Goal: Information Seeking & Learning: Learn about a topic

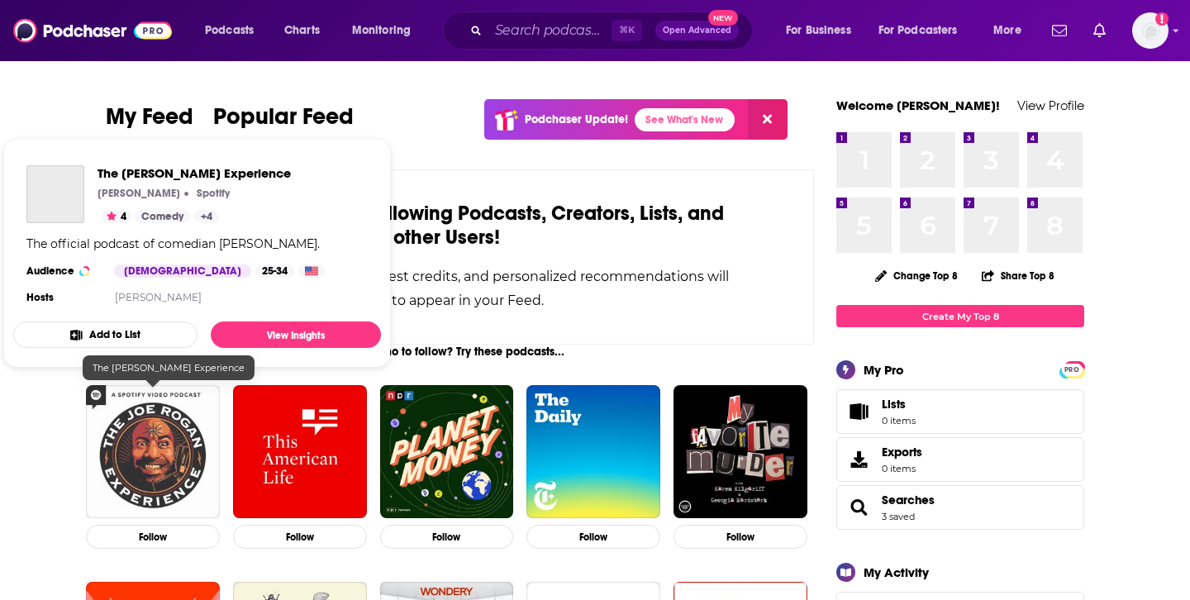
click at [152, 463] on img "The Joe Rogan Experience" at bounding box center [153, 452] width 134 height 134
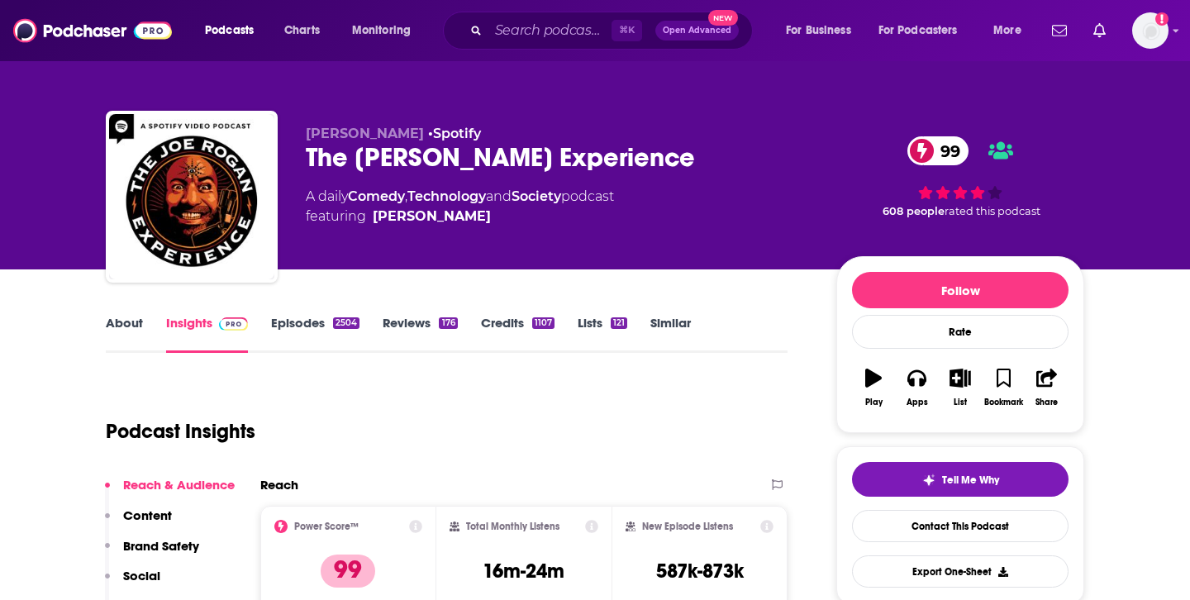
click at [195, 320] on link "Insights" at bounding box center [207, 334] width 82 height 38
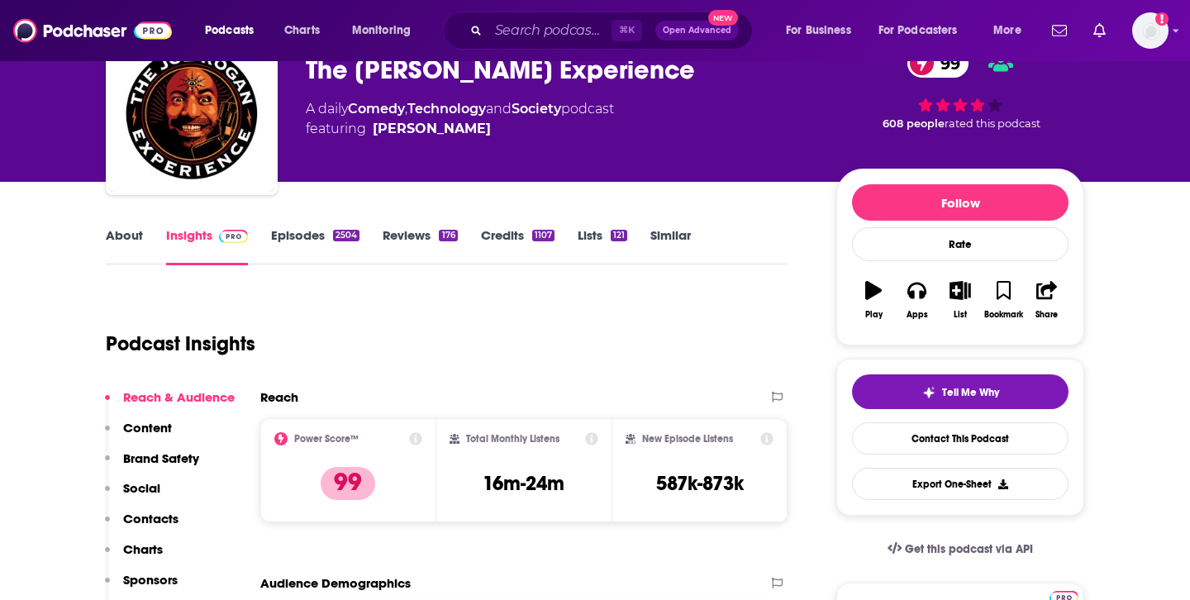
scroll to position [100, 0]
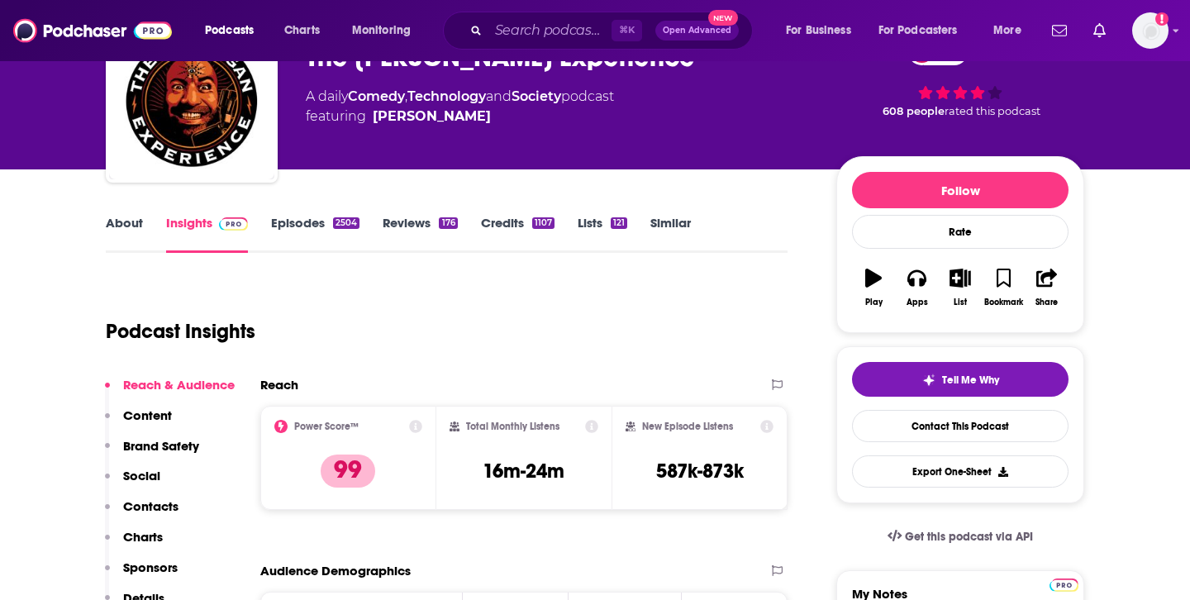
click at [191, 225] on link "Insights" at bounding box center [207, 234] width 82 height 38
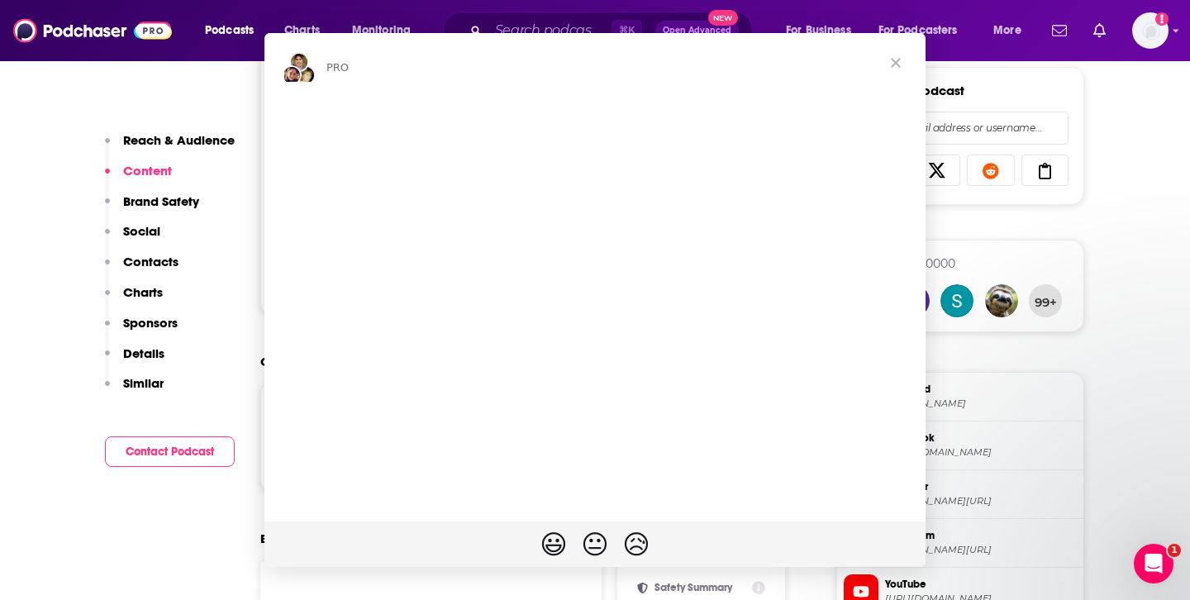
scroll to position [0, 0]
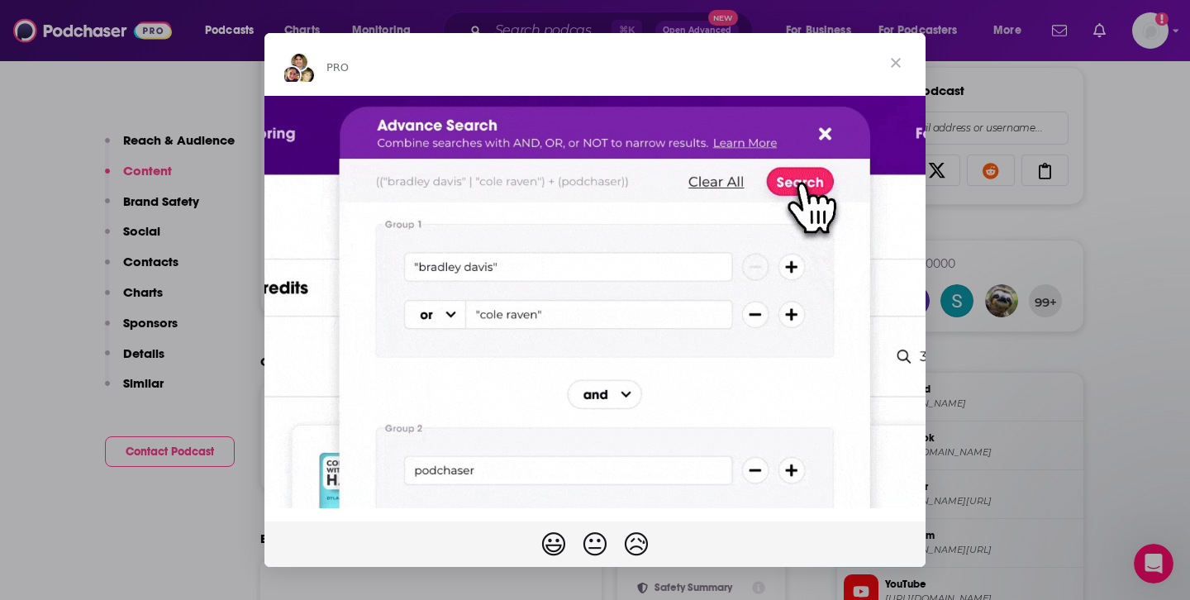
click at [898, 60] on span "Close" at bounding box center [895, 62] width 59 height 59
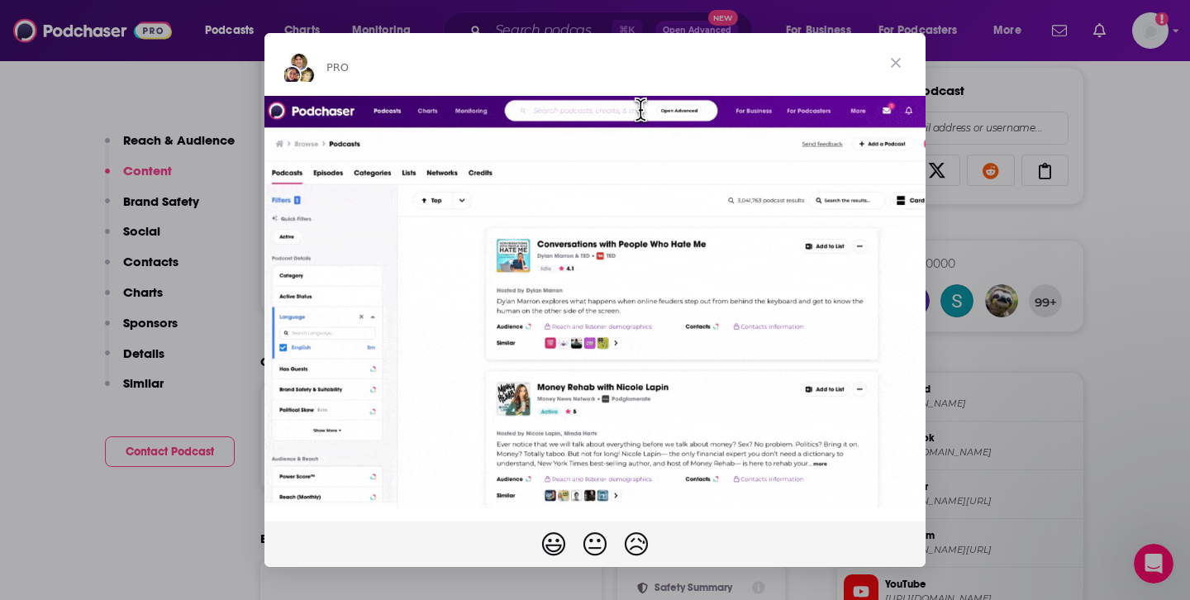
click at [898, 60] on div "Podcasts Charts Monitoring ⌘ K Open Advanced New For Business For Podcasters Mo…" at bounding box center [595, 30] width 1190 height 61
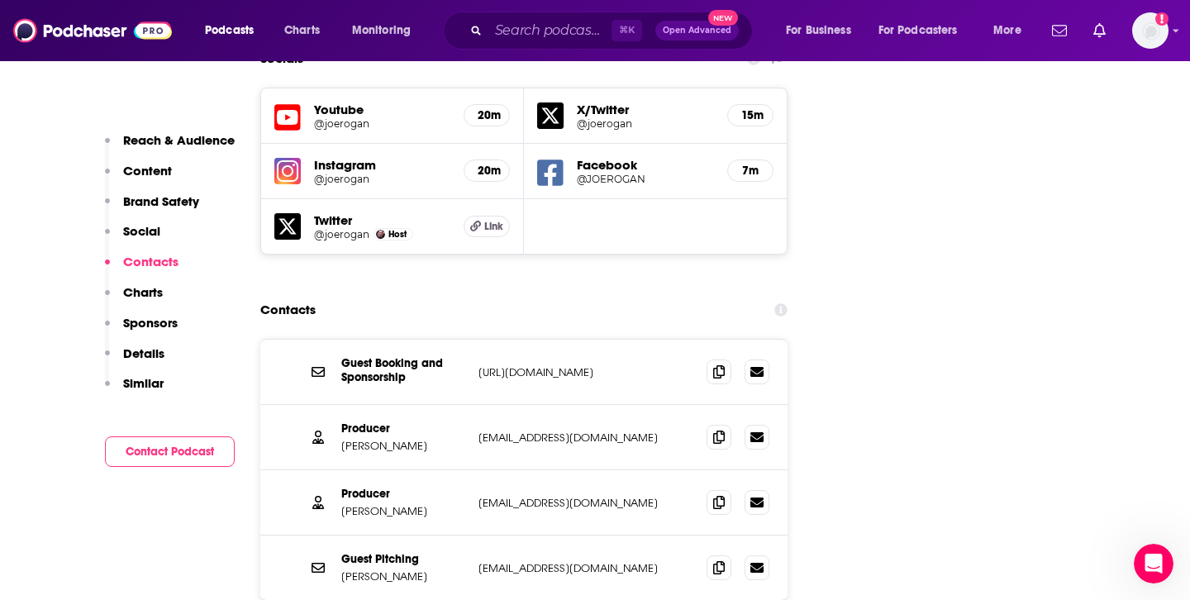
scroll to position [1955, 0]
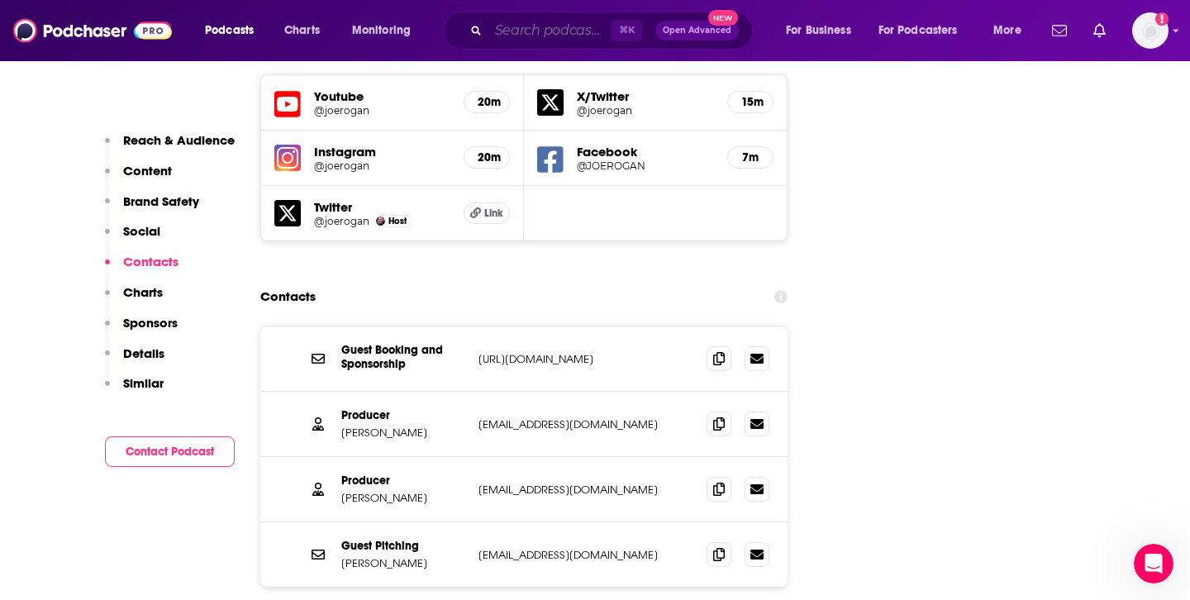
click at [559, 28] on input "Search podcasts, credits, & more..." at bounding box center [549, 30] width 123 height 26
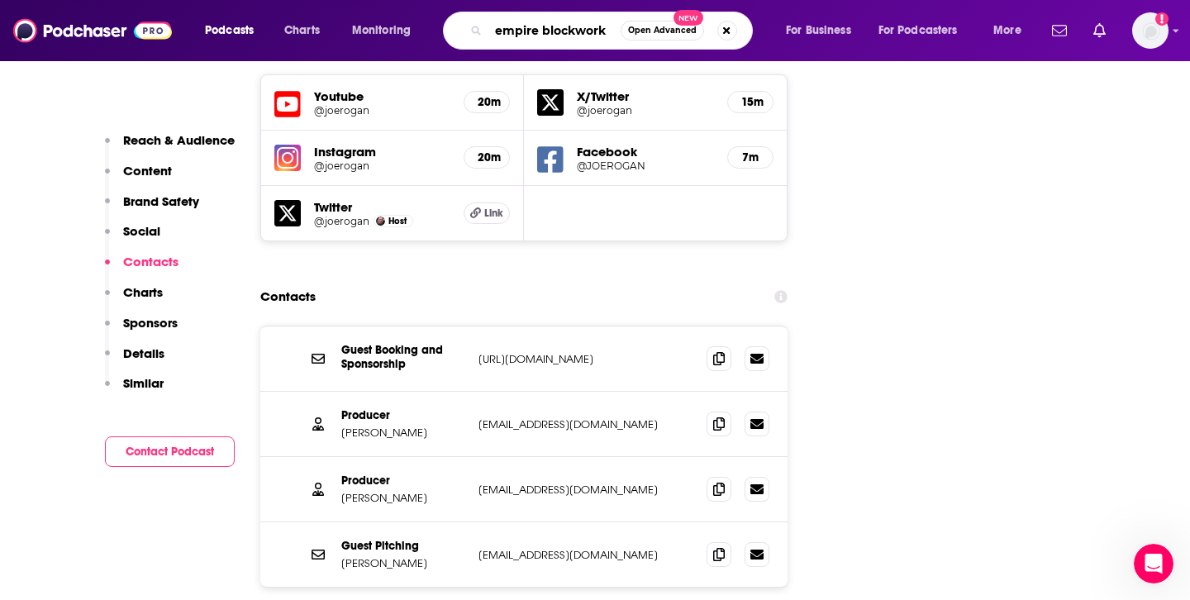
type input "empire blockworks"
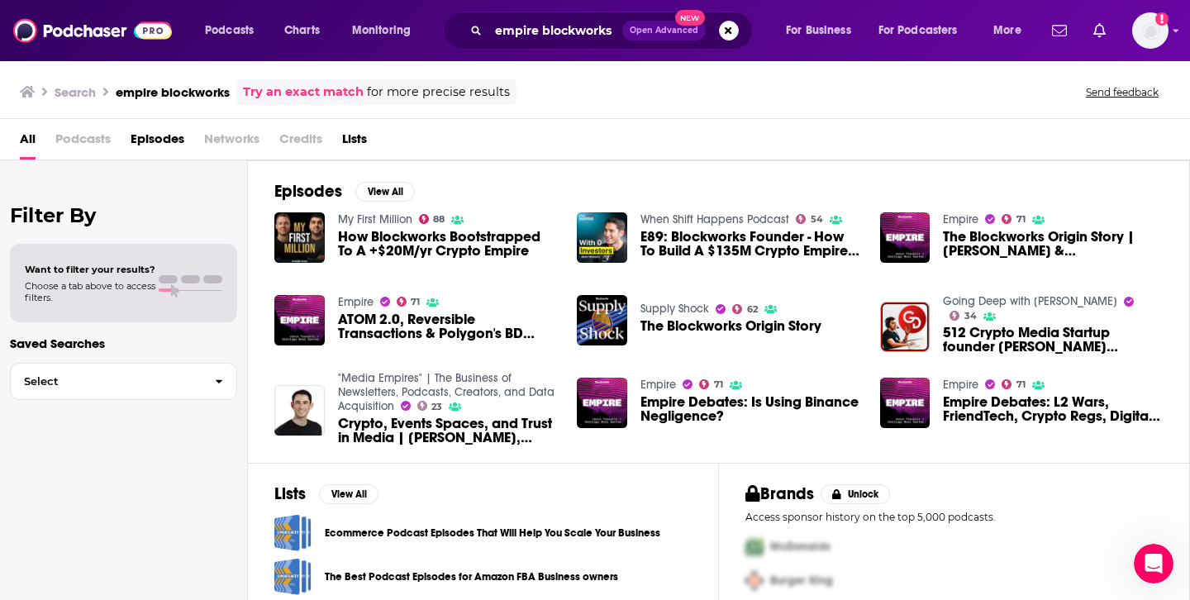
click at [74, 134] on span "Podcasts" at bounding box center [82, 143] width 55 height 34
click at [83, 136] on span "Podcasts" at bounding box center [82, 143] width 55 height 34
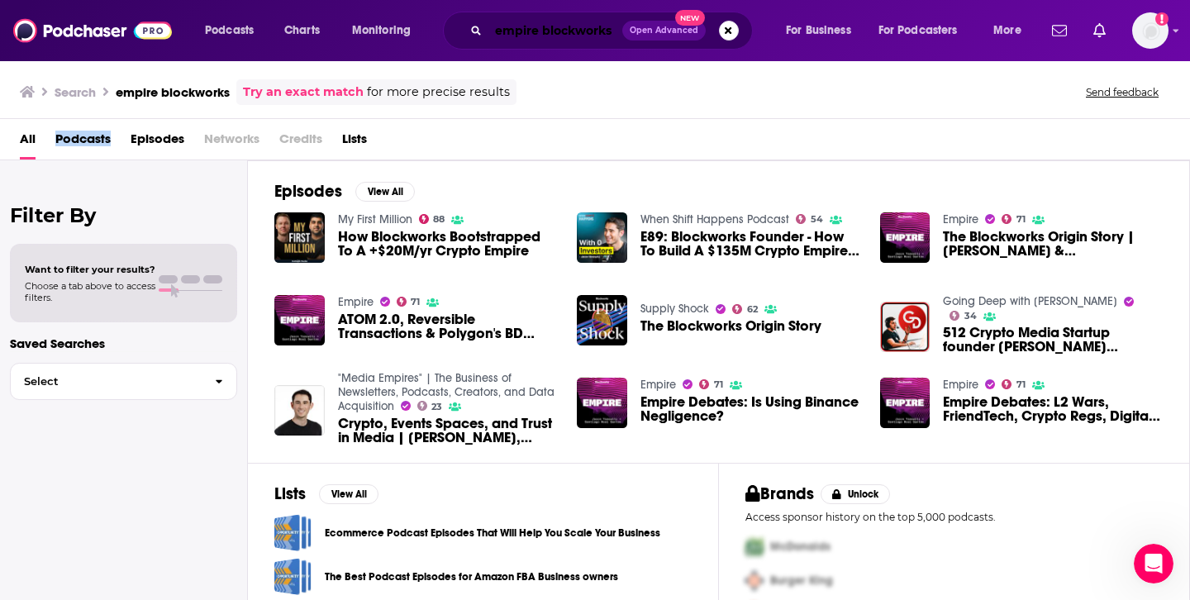
click at [553, 37] on input "empire blockworks" at bounding box center [555, 30] width 134 height 26
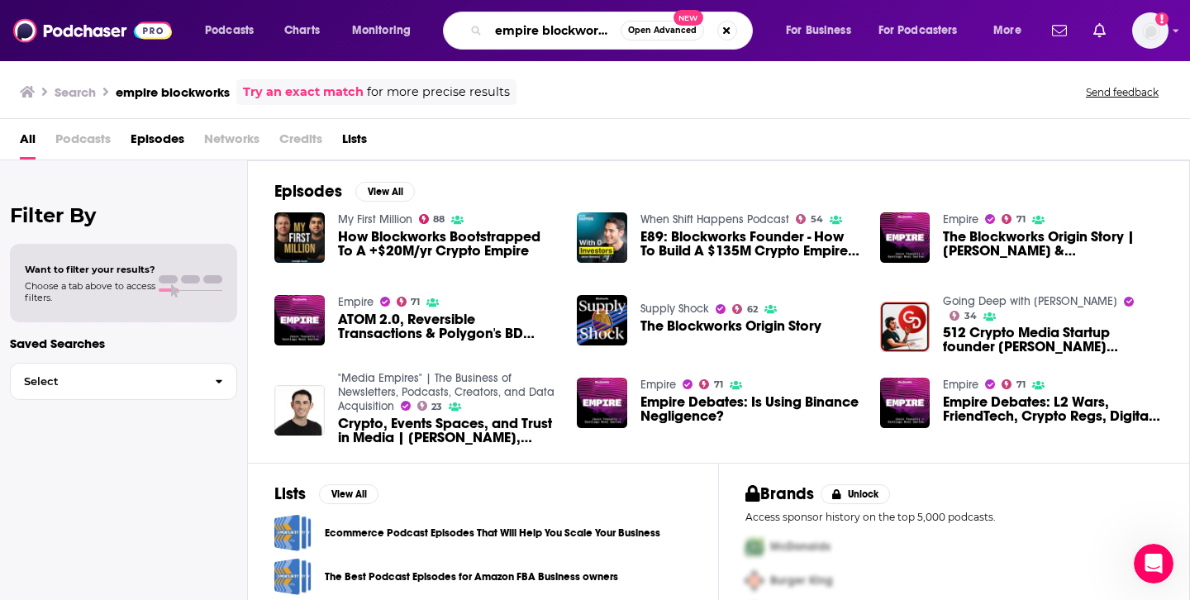
click at [553, 37] on input "empire blockworks" at bounding box center [554, 30] width 132 height 26
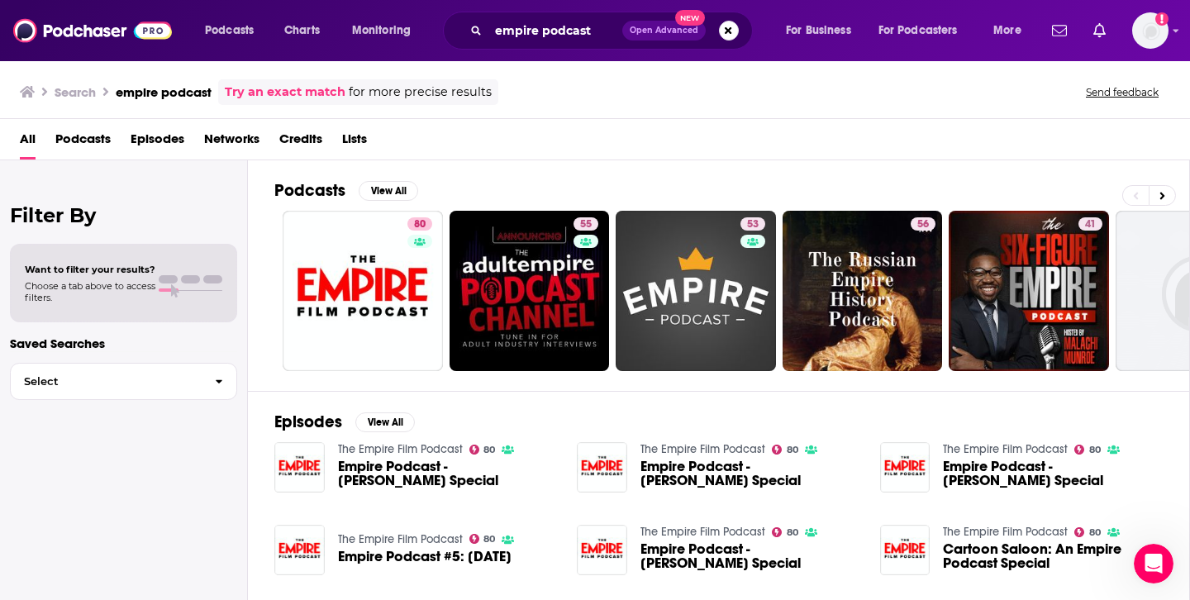
click at [93, 141] on span "Podcasts" at bounding box center [82, 143] width 55 height 34
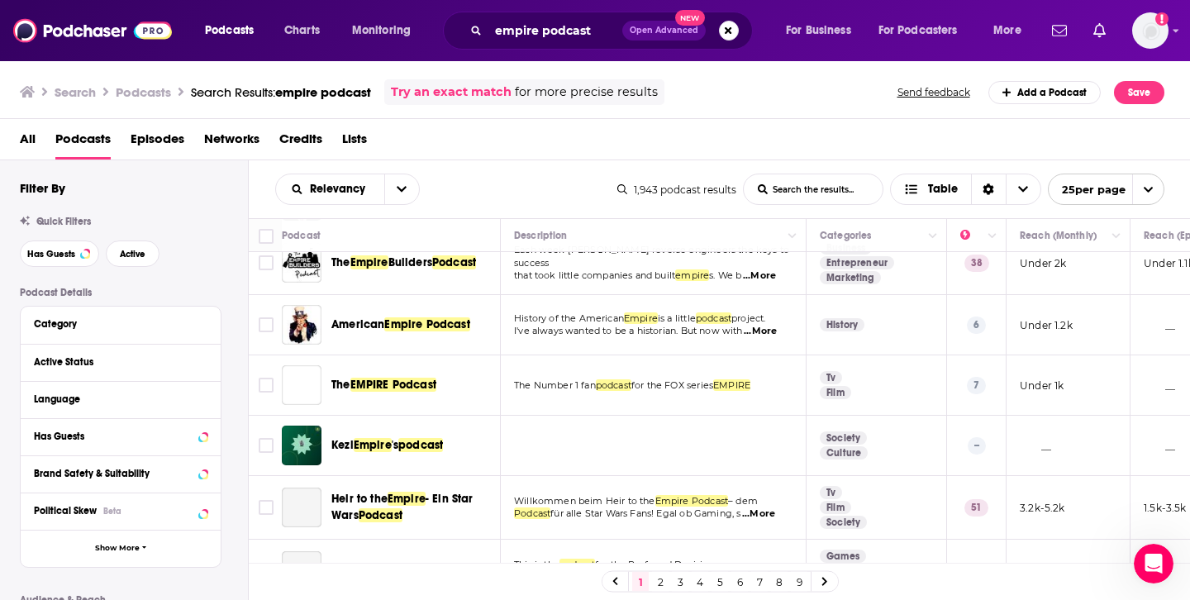
scroll to position [1162, 0]
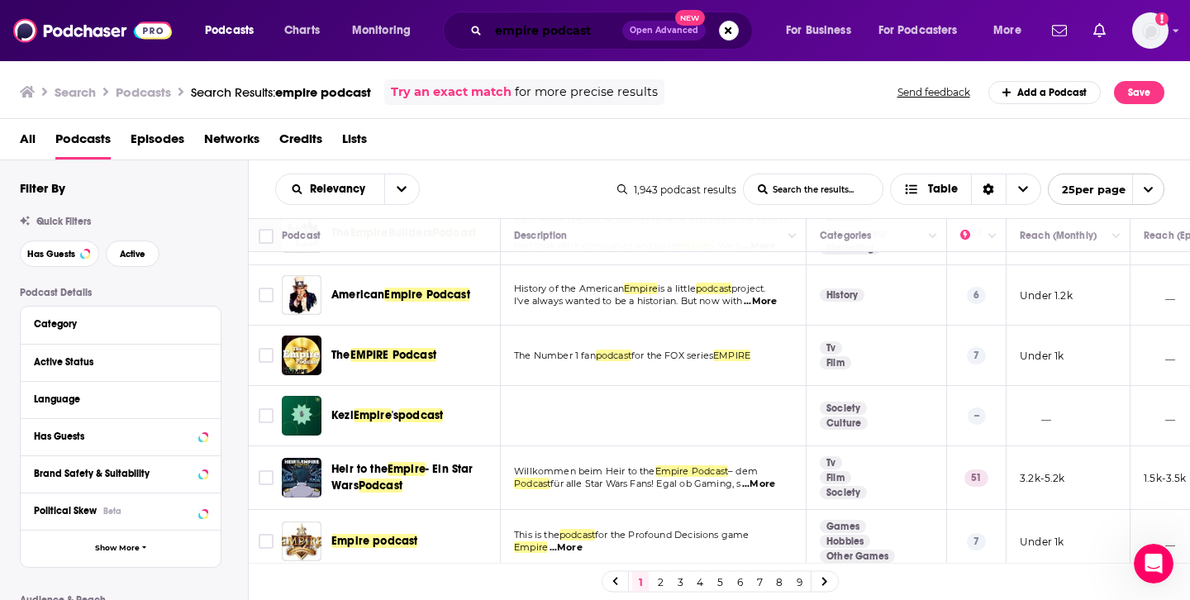
click at [544, 38] on input "empire podcast" at bounding box center [555, 30] width 134 height 26
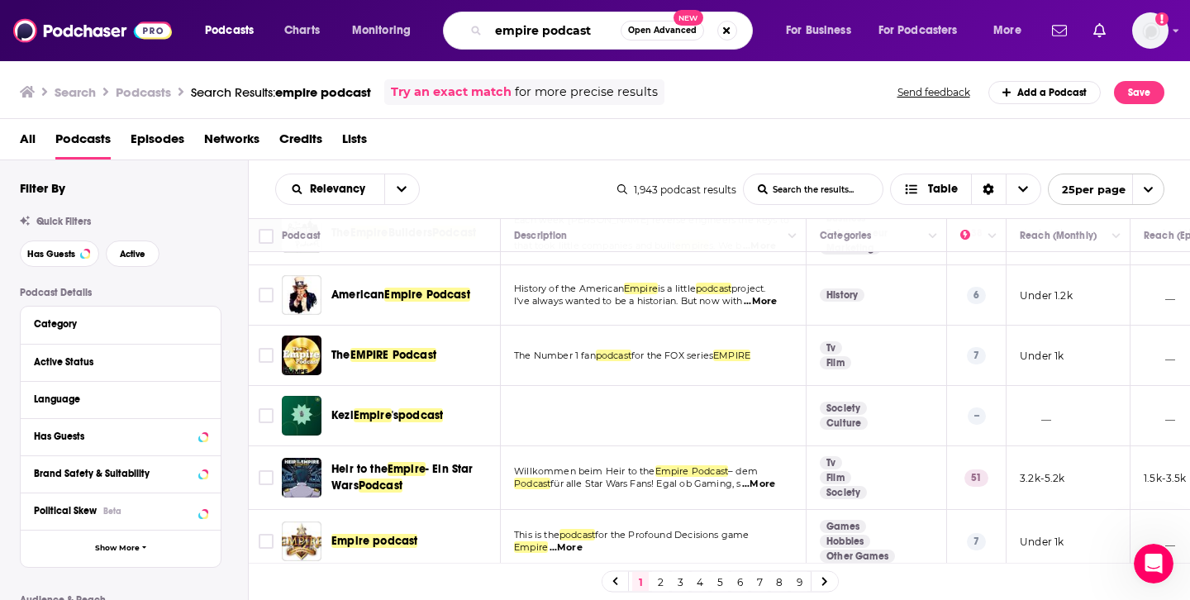
click at [544, 38] on input "empire podcast" at bounding box center [554, 30] width 132 height 26
type input "r"
type input "crypto mavericks"
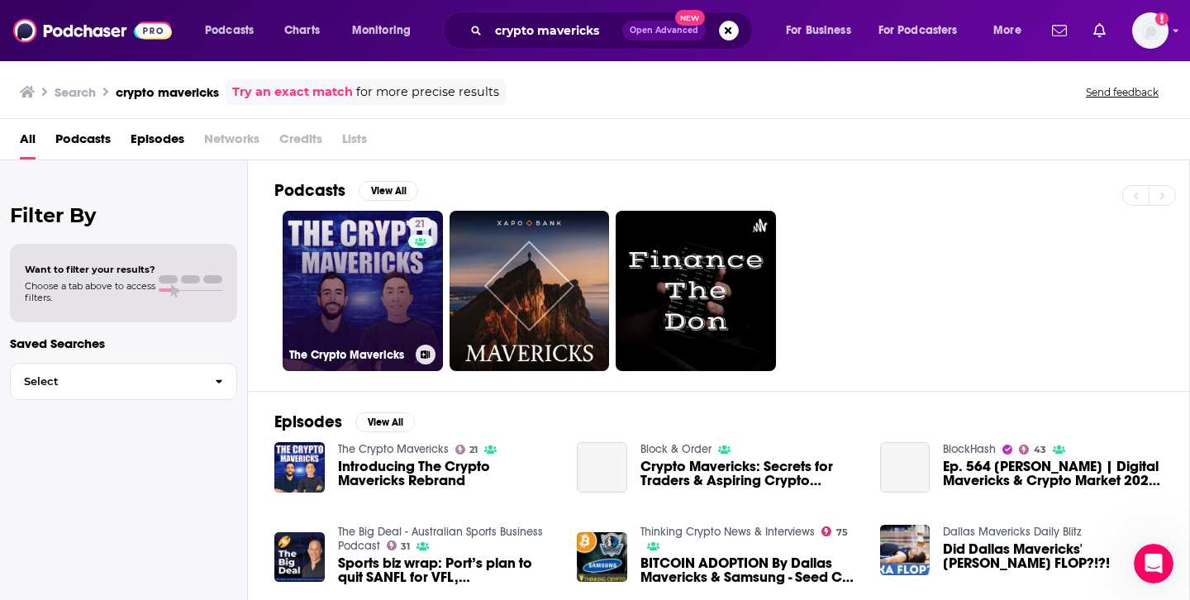
click at [373, 283] on link "21 The Crypto Mavericks" at bounding box center [363, 291] width 160 height 160
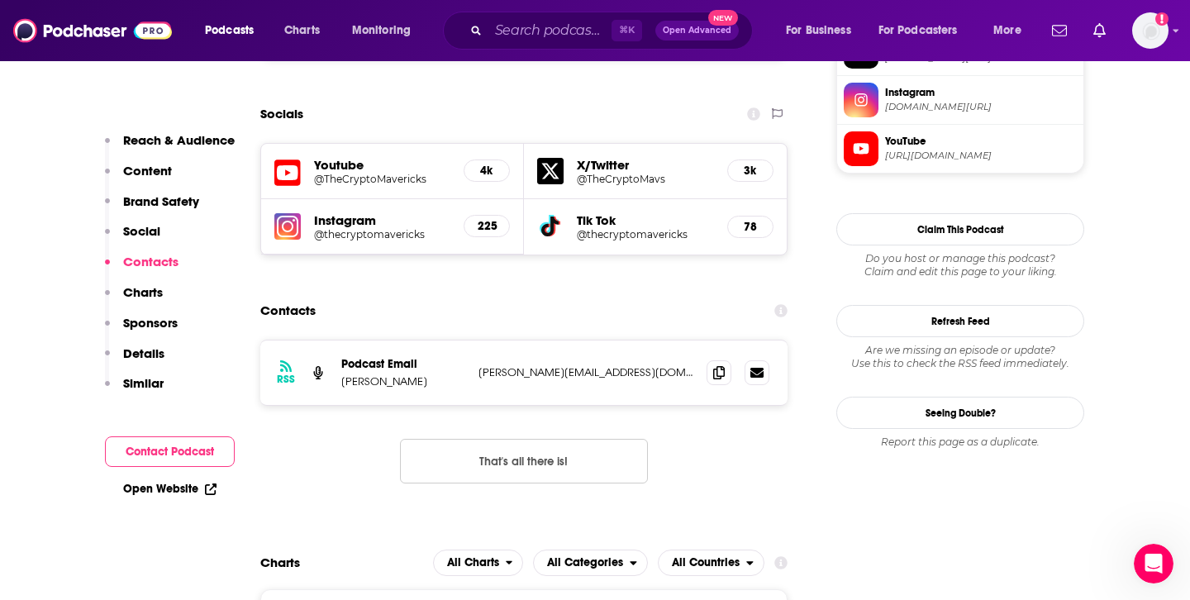
scroll to position [1379, 0]
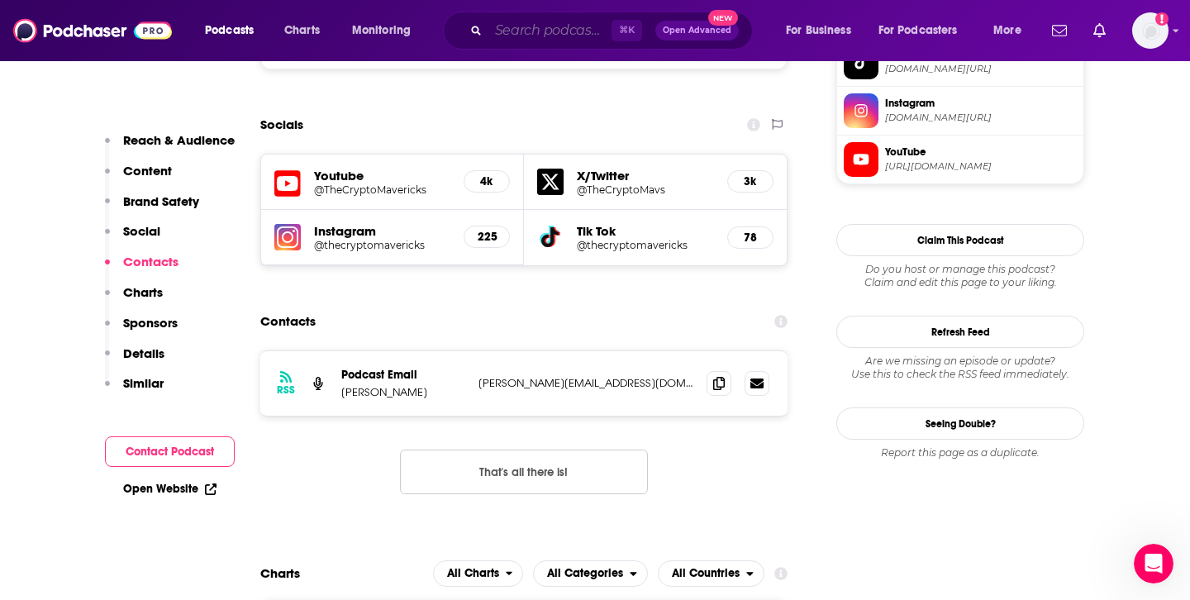
click at [556, 34] on input "Search podcasts, credits, & more..." at bounding box center [549, 30] width 123 height 26
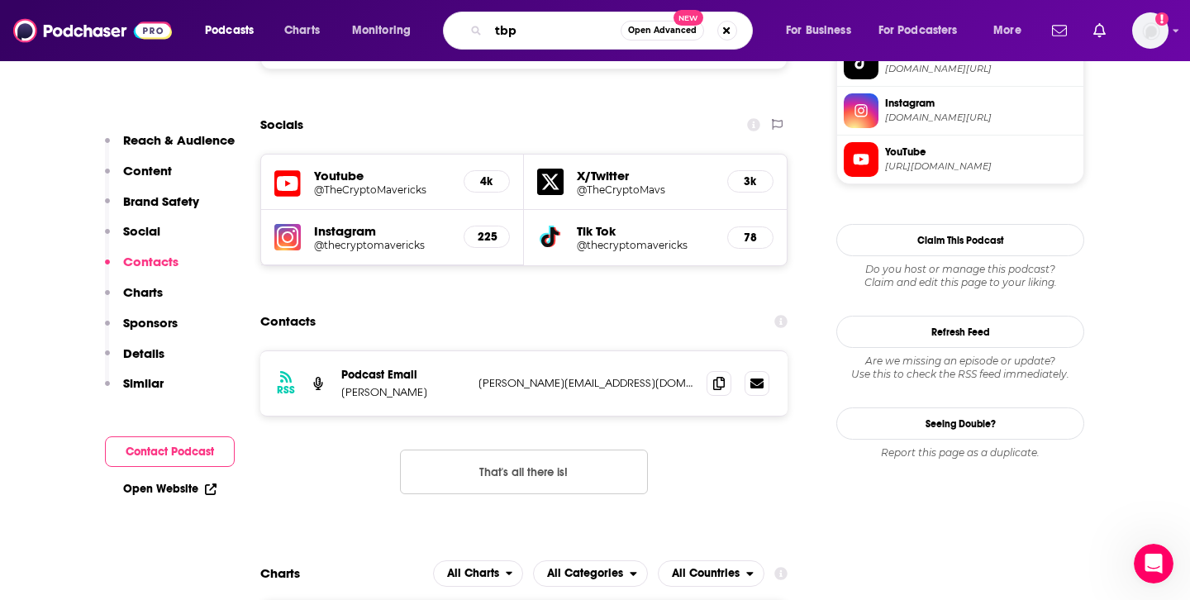
type input "tbpn"
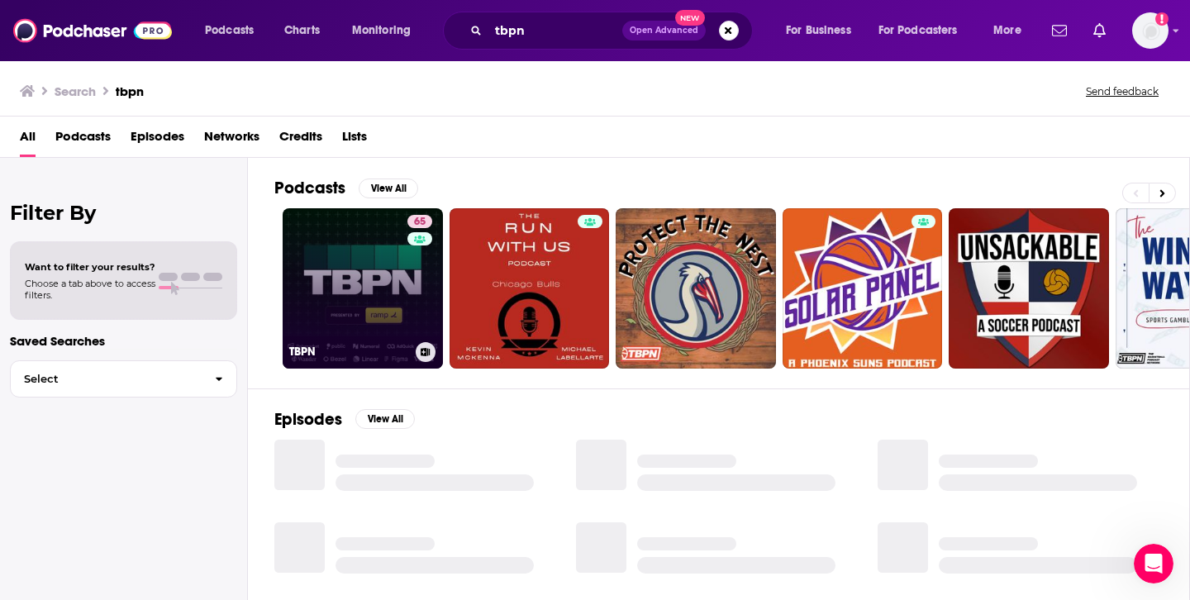
click at [376, 268] on link "65 TBPN" at bounding box center [363, 288] width 160 height 160
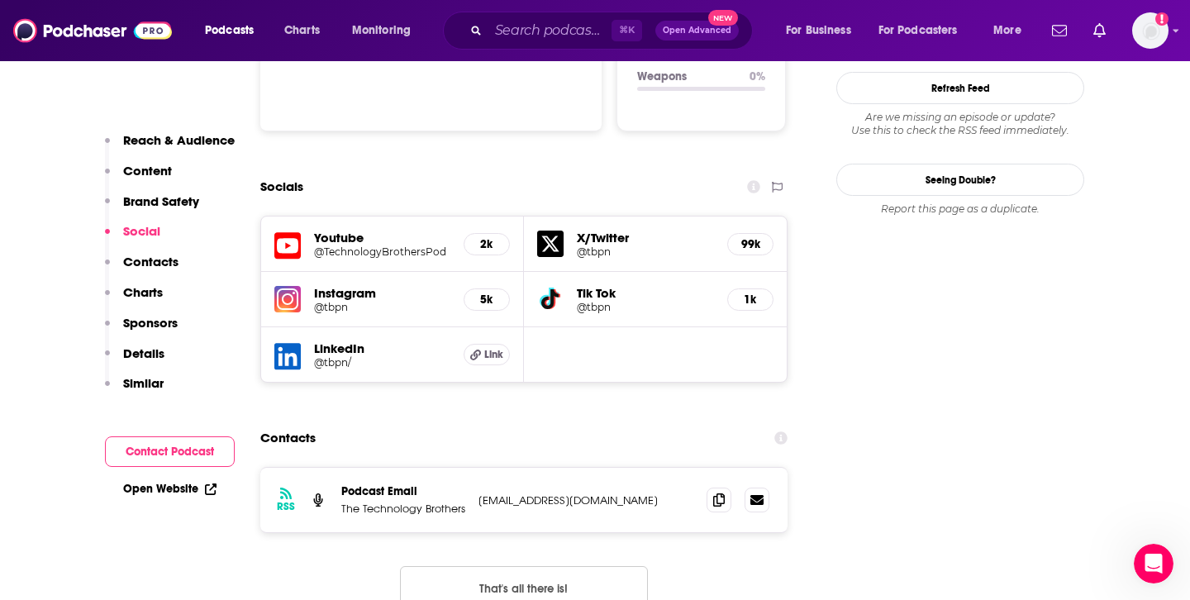
scroll to position [1913, 0]
